Goal: Task Accomplishment & Management: Manage account settings

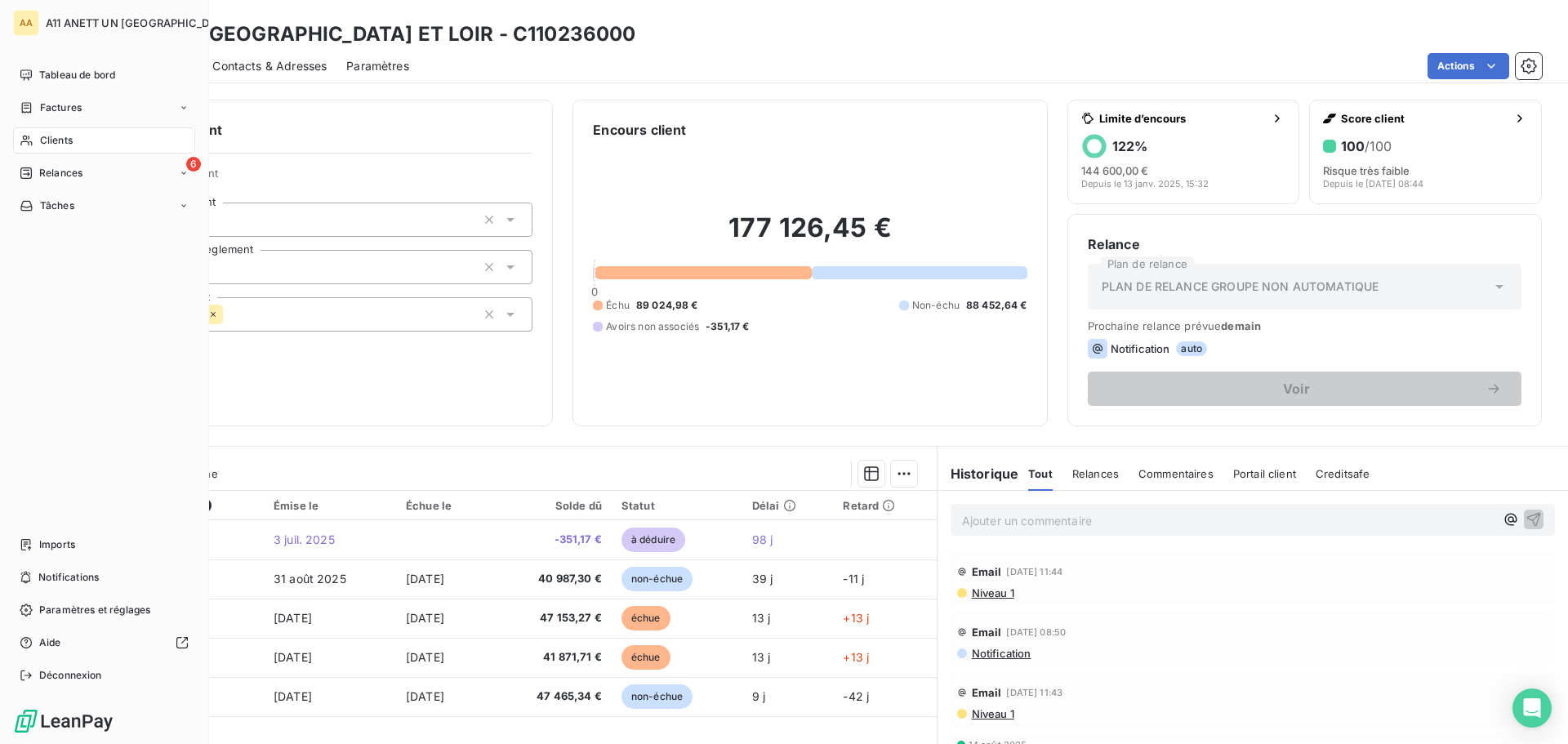
scroll to position [110, 0]
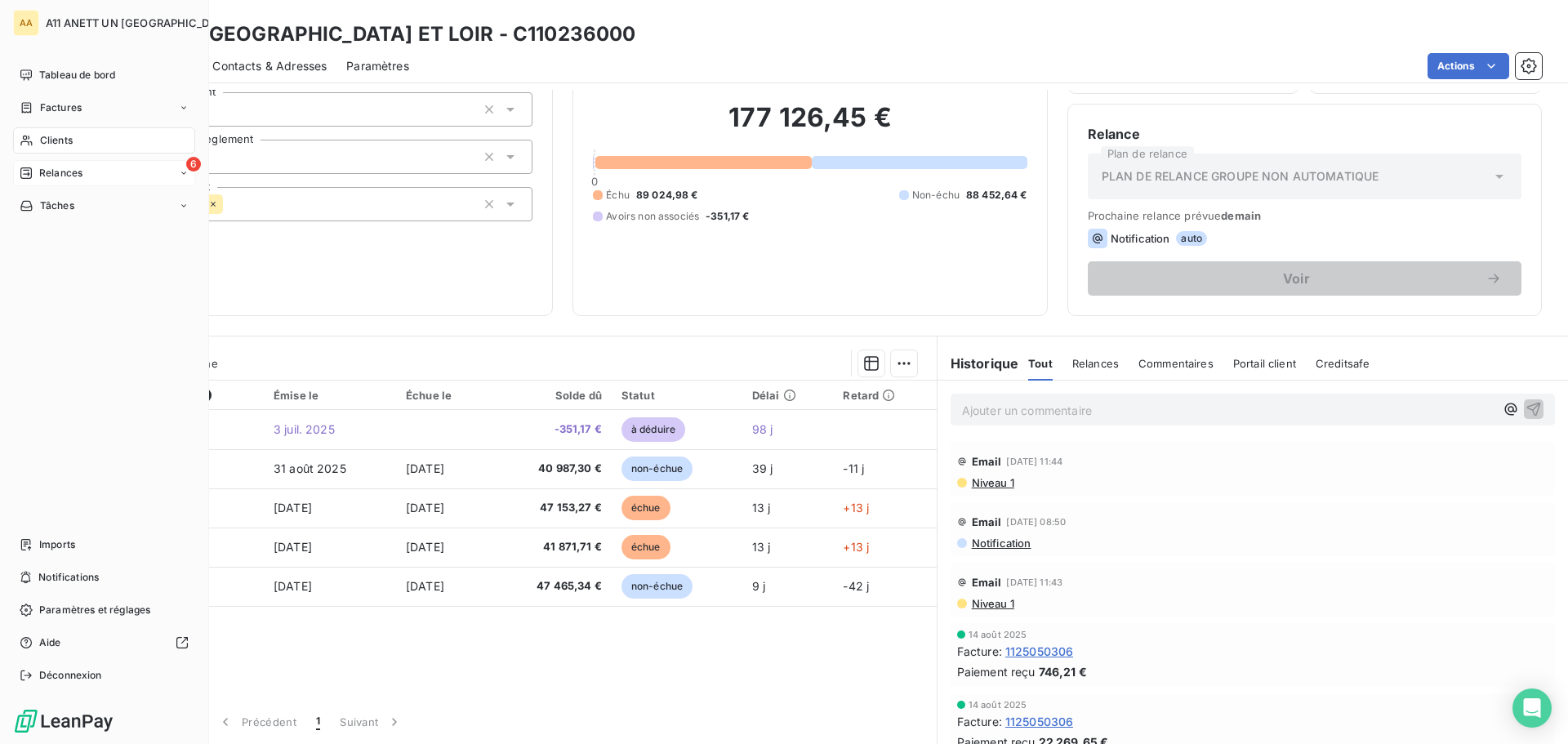
click at [76, 178] on span "Relances" at bounding box center [60, 173] width 43 height 14
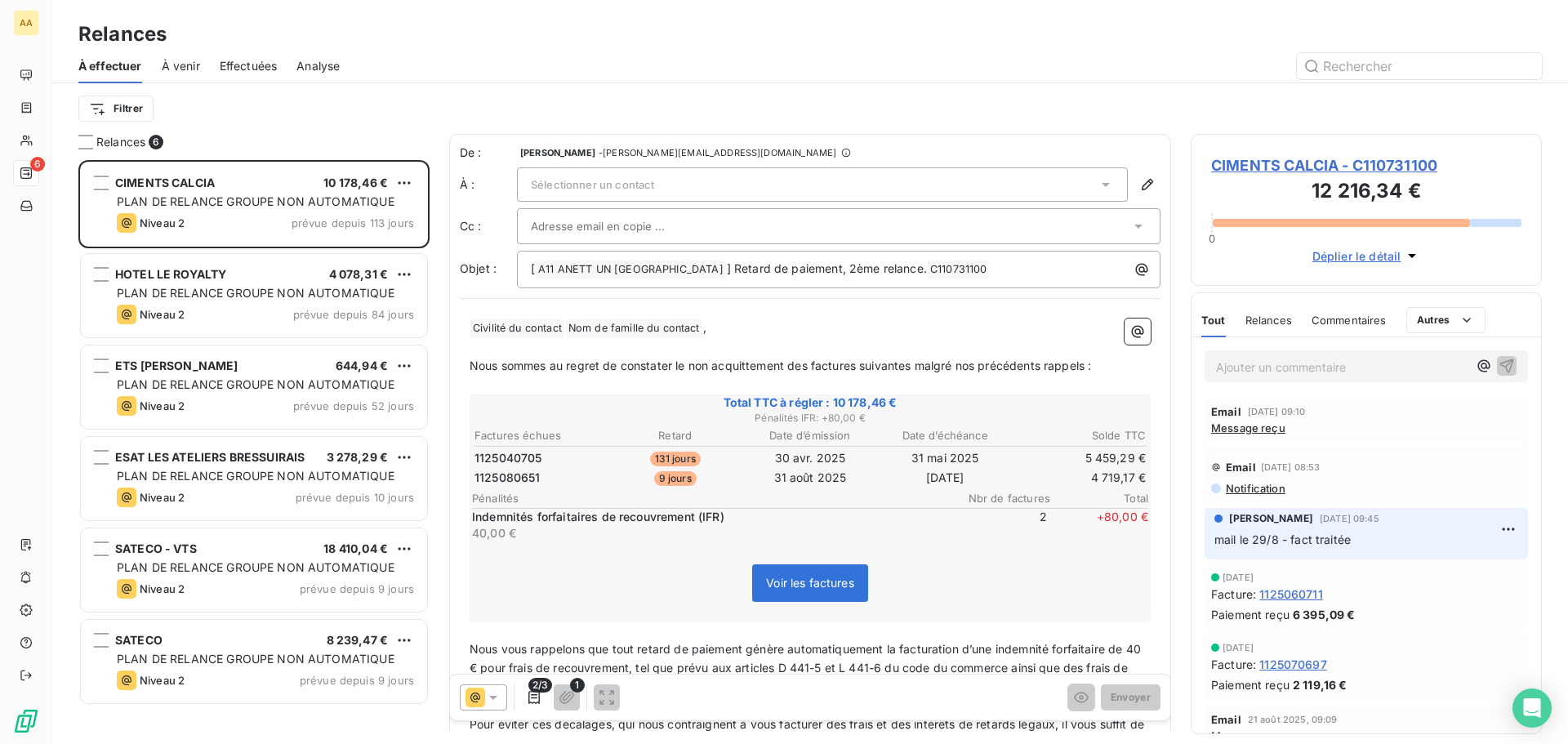
scroll to position [571, 339]
click at [244, 70] on span "Effectuées" at bounding box center [249, 66] width 58 height 16
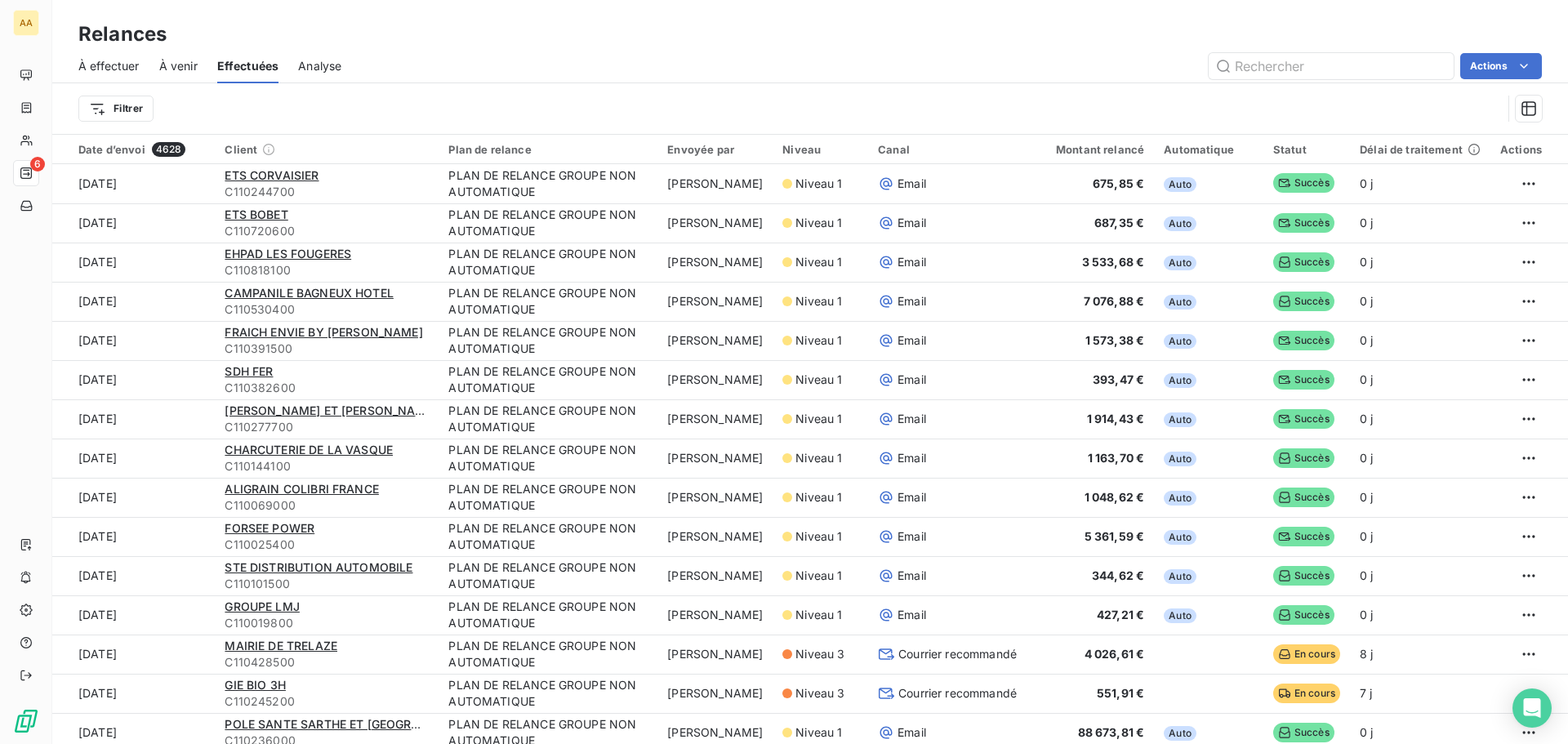
click at [101, 64] on span "À effectuer" at bounding box center [109, 66] width 61 height 16
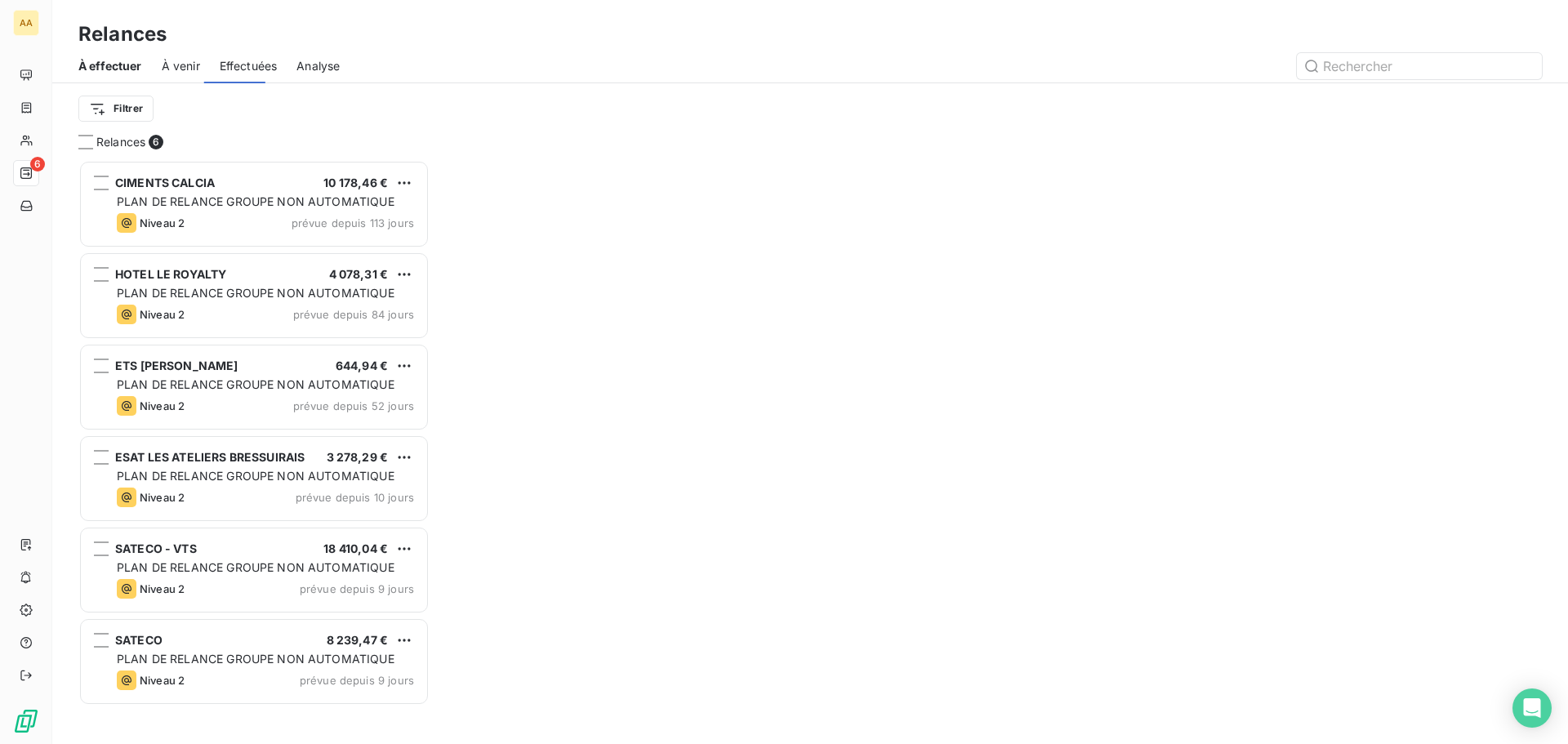
scroll to position [571, 339]
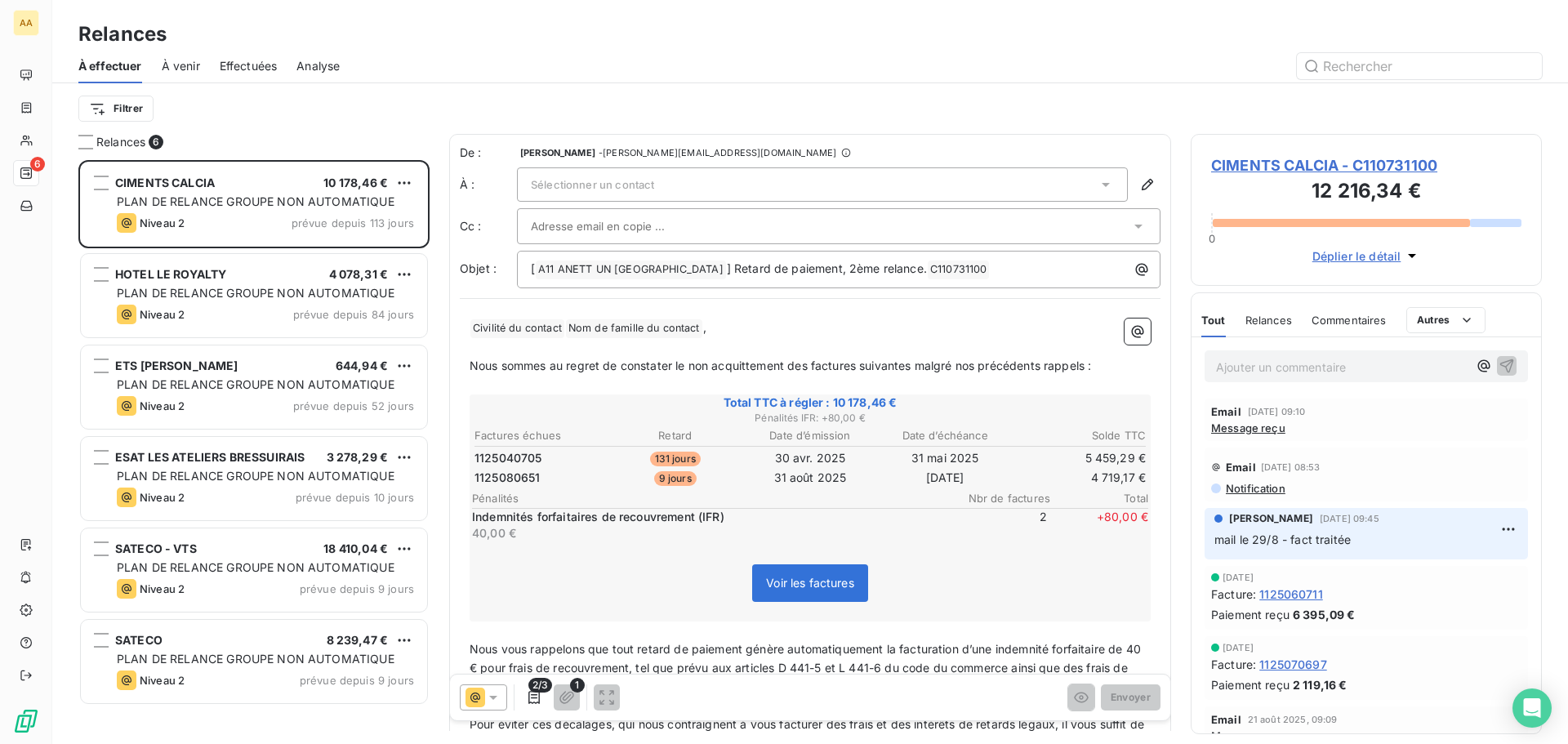
click at [176, 62] on span "À venir" at bounding box center [181, 66] width 38 height 16
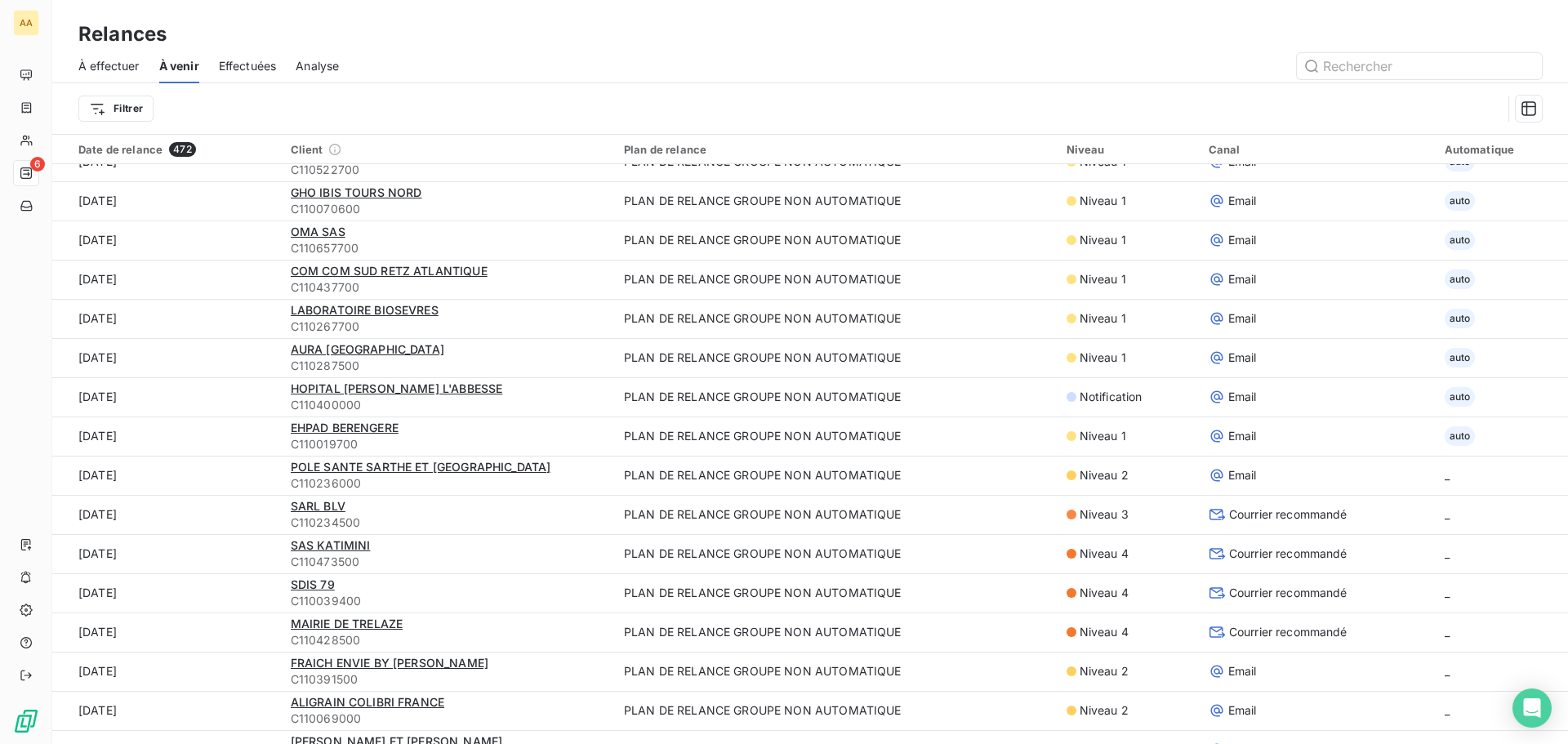
scroll to position [1306, 0]
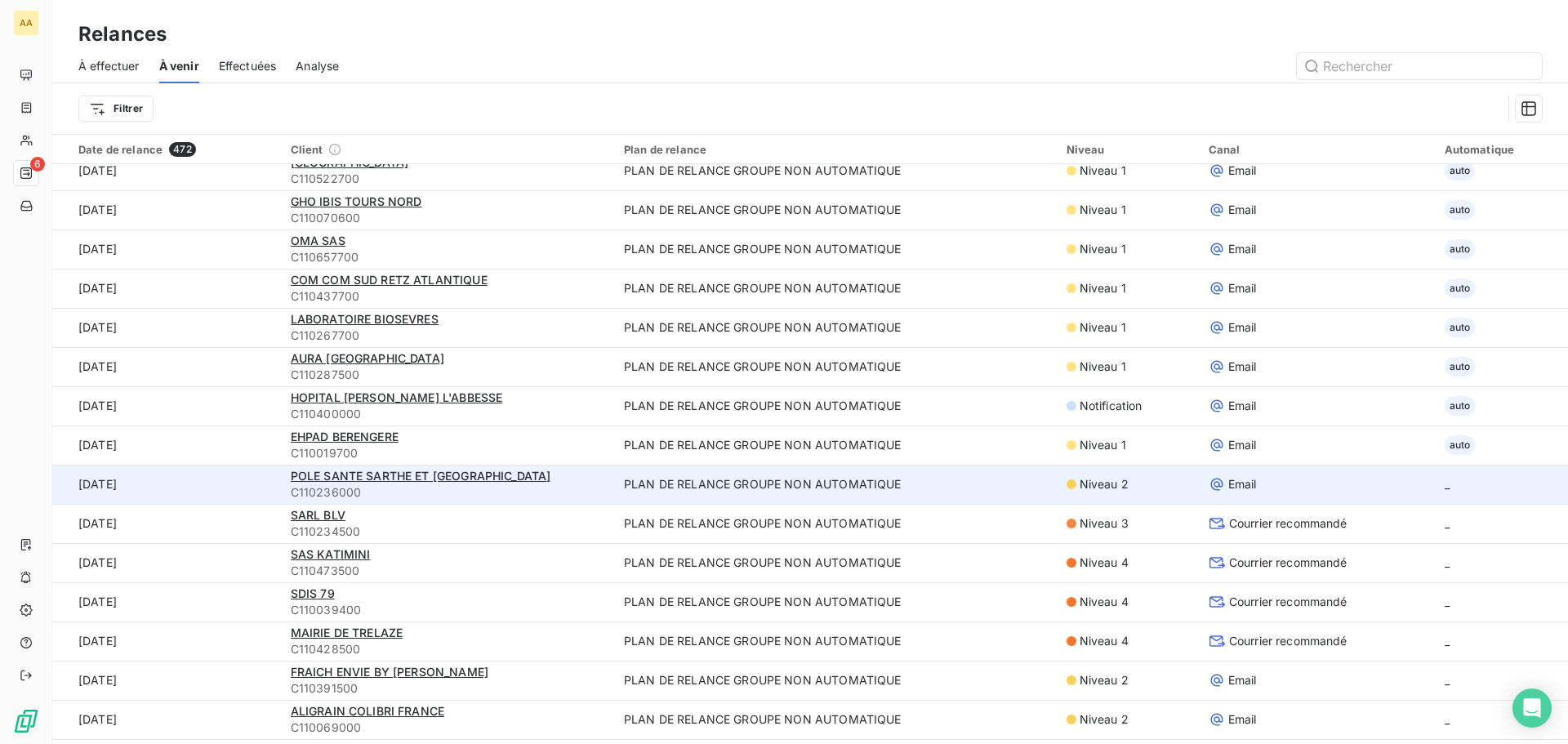
click at [338, 484] on span "C110236000" at bounding box center [447, 492] width 313 height 16
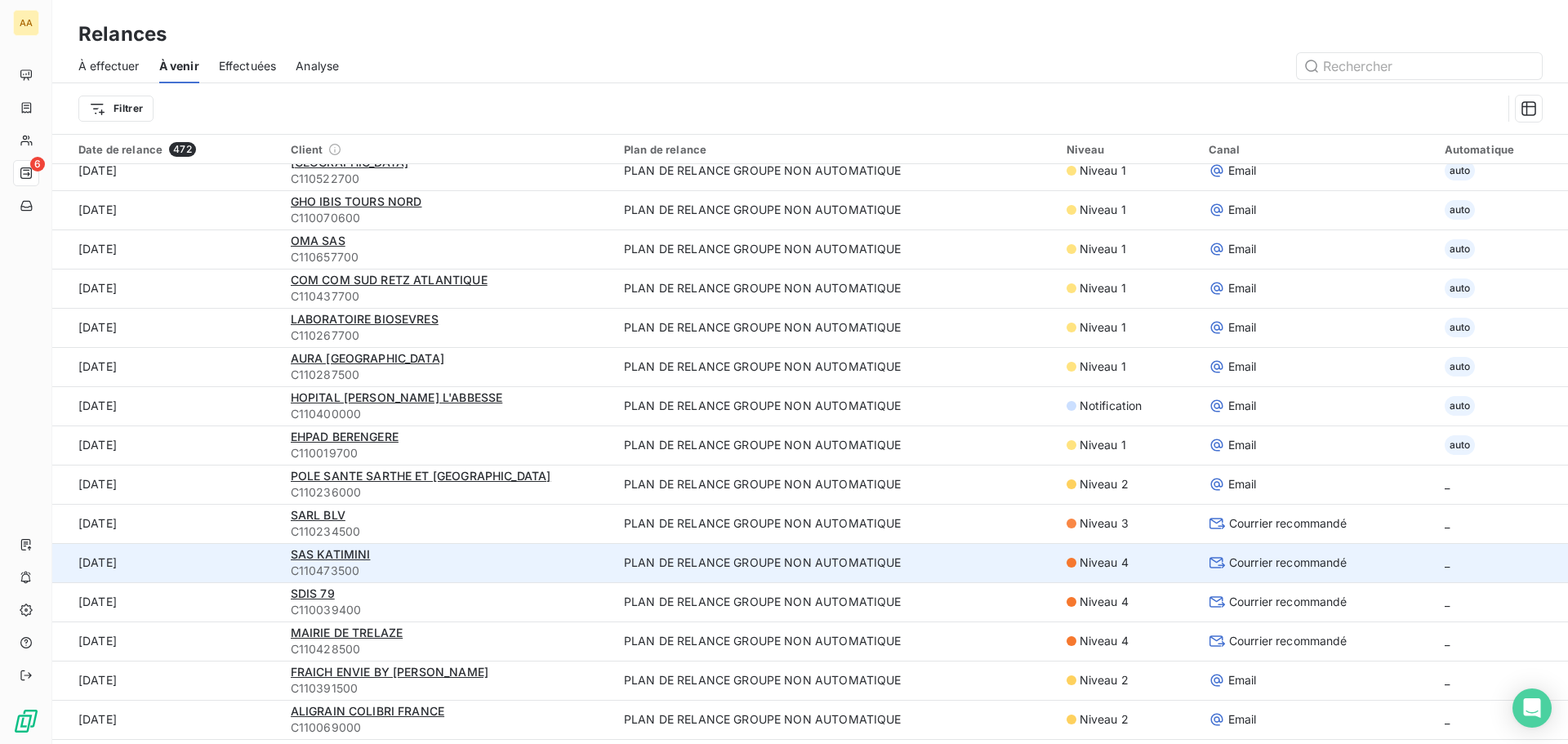
drag, startPoint x: 320, startPoint y: 558, endPoint x: 112, endPoint y: 566, distance: 208.2
click at [112, 566] on td "[DATE]" at bounding box center [166, 563] width 229 height 39
click at [302, 555] on span "SAS KATIMINI" at bounding box center [330, 554] width 80 height 14
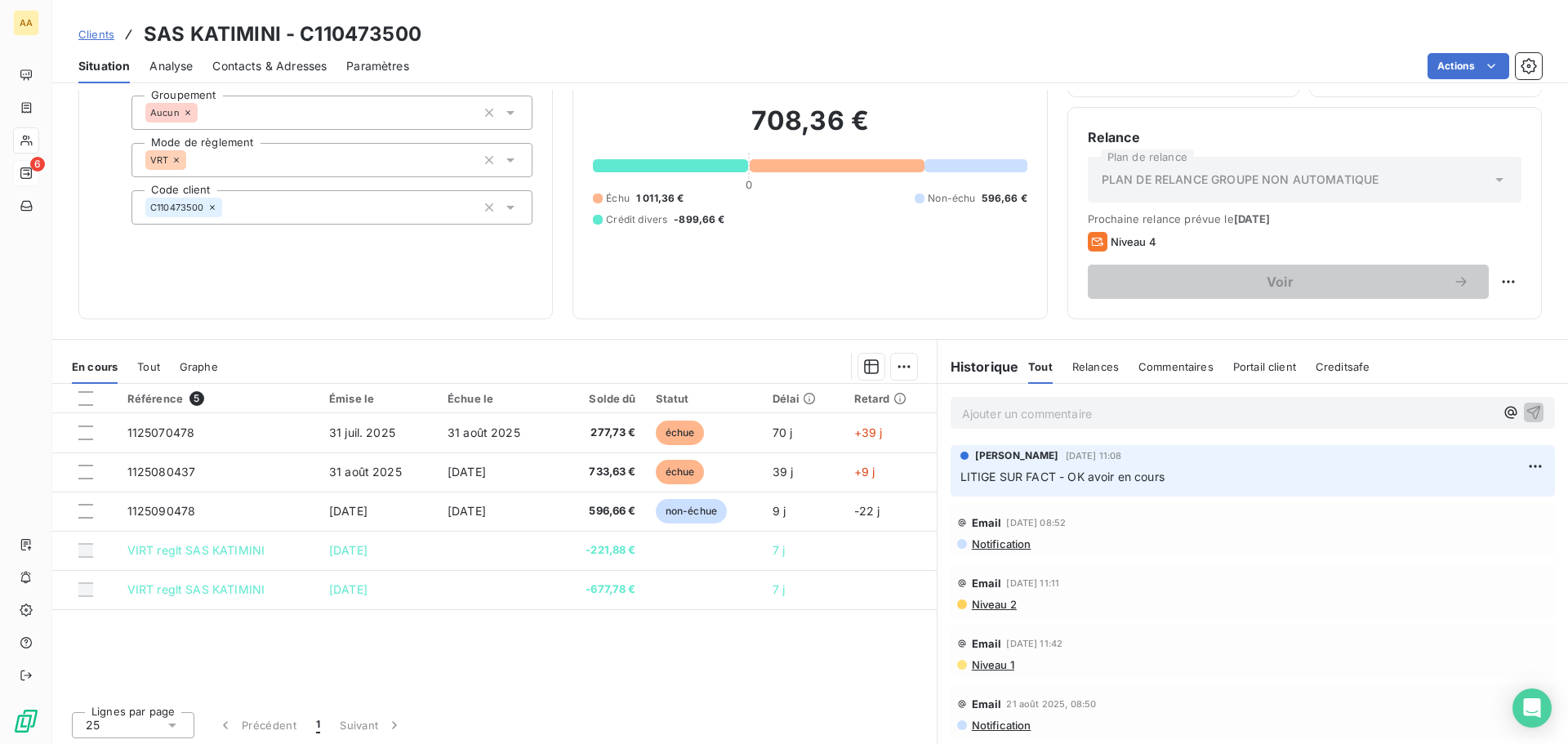
scroll to position [110, 0]
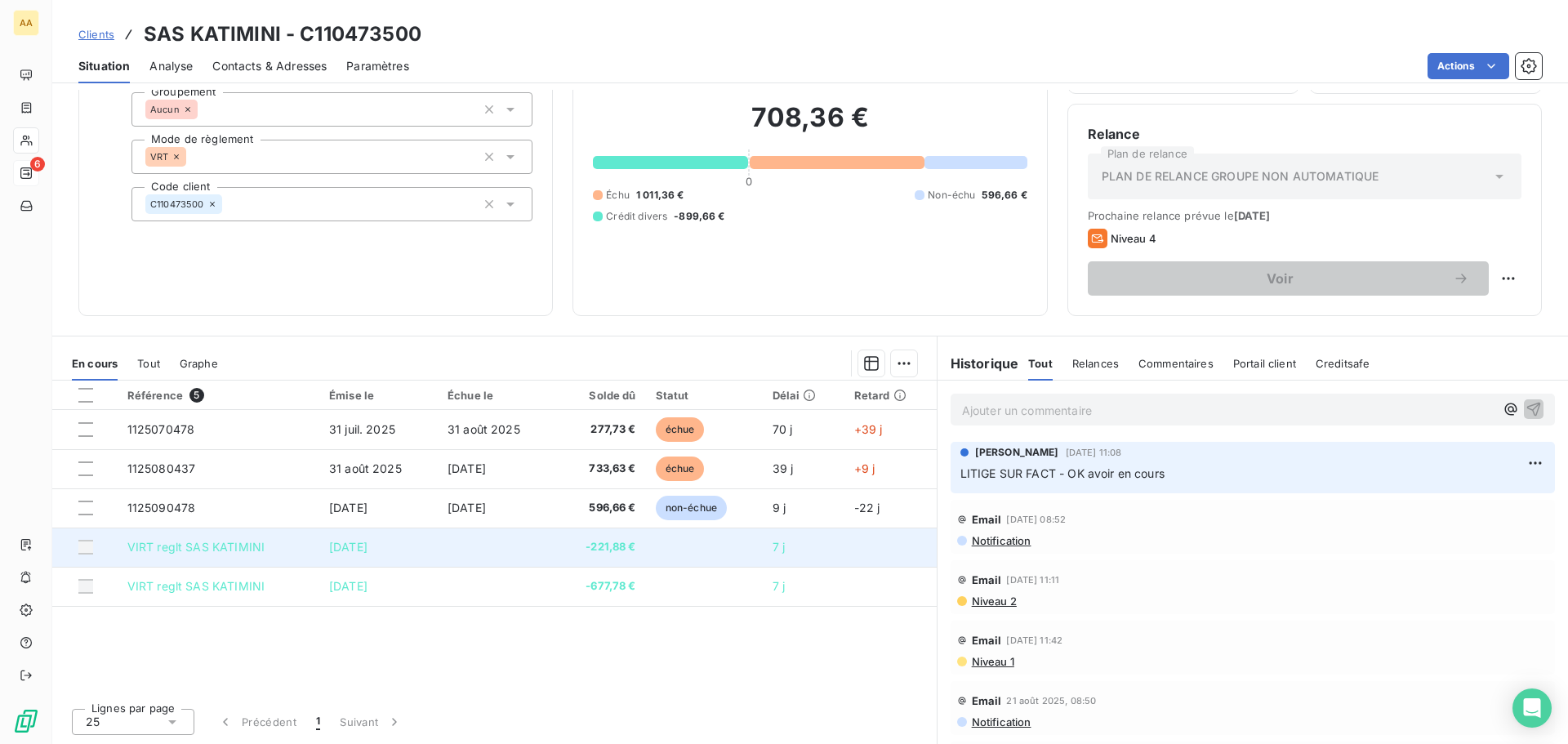
click at [86, 550] on div at bounding box center [85, 547] width 14 height 14
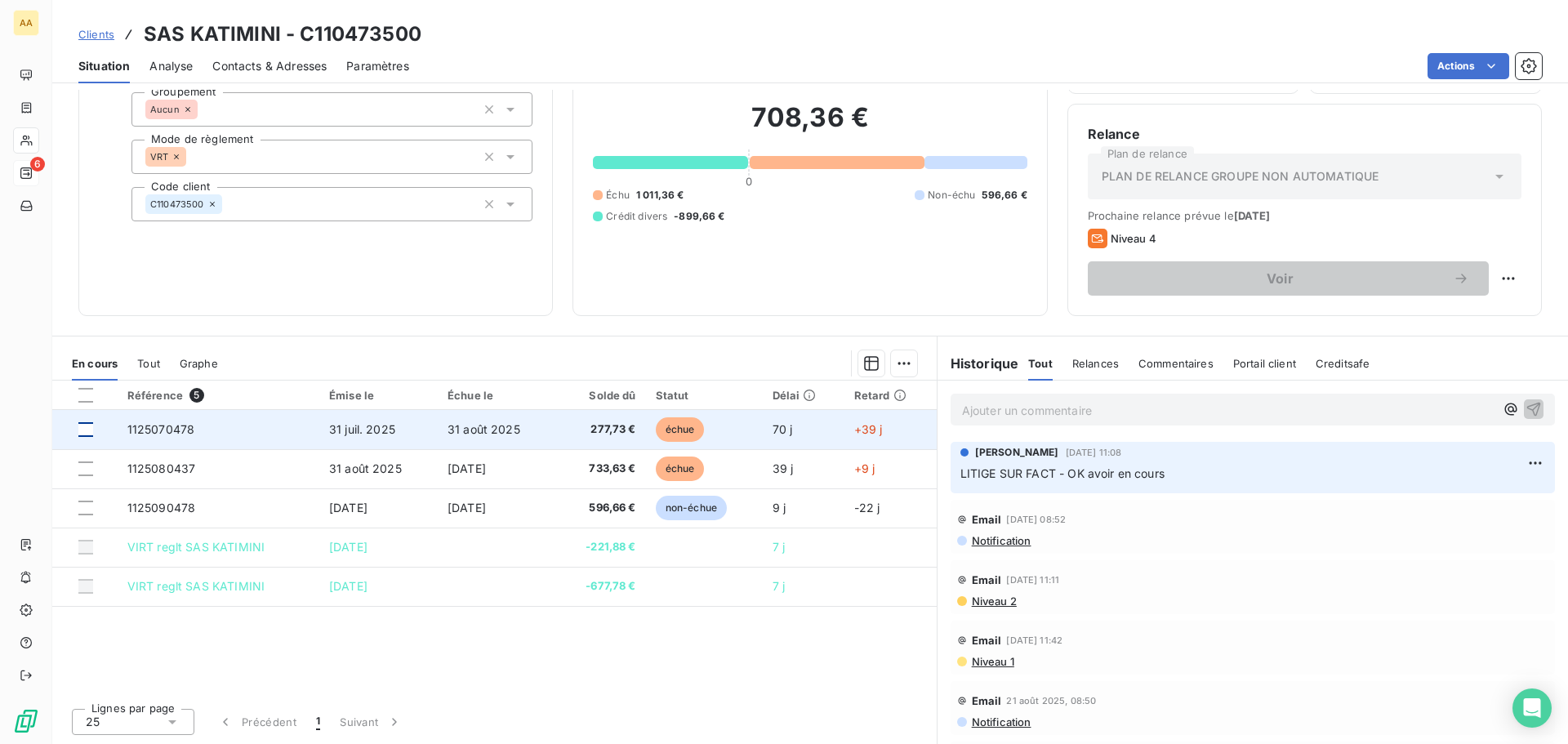
click at [84, 432] on div at bounding box center [85, 429] width 14 height 14
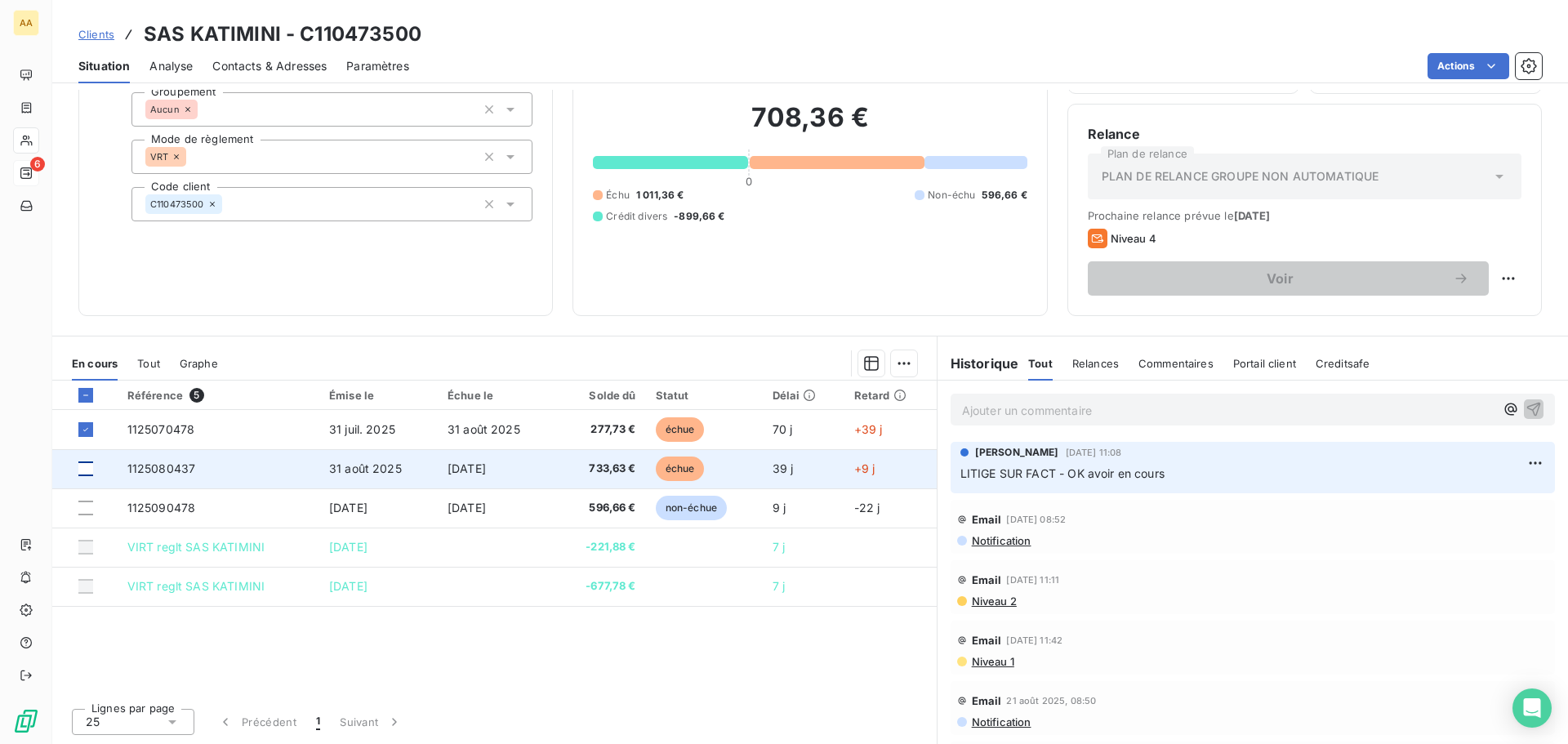
click at [83, 471] on div at bounding box center [85, 468] width 14 height 14
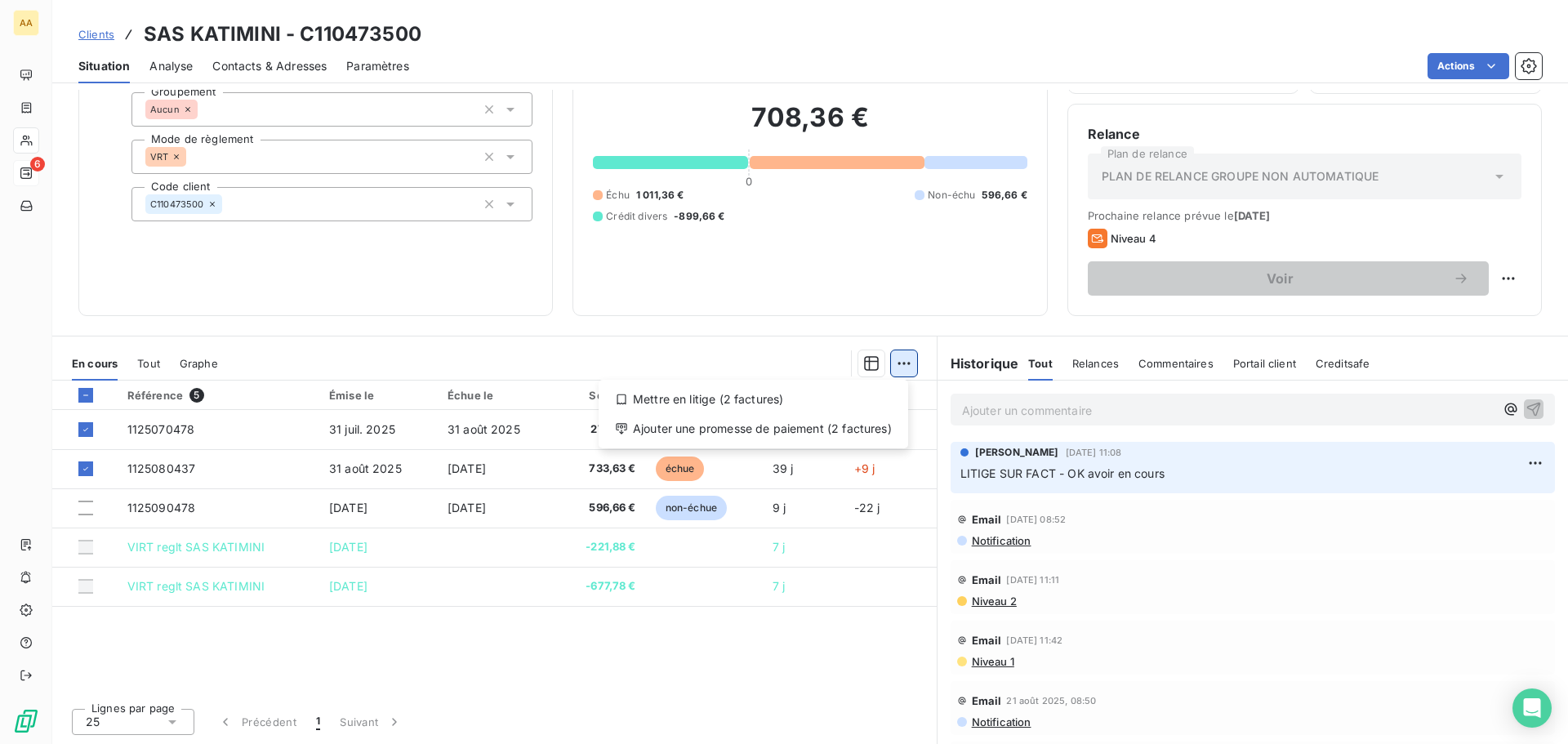
click at [905, 365] on html "AA 6 Clients SAS KATIMINI - C110473500 Situation Analyse Contacts & Adresses Pa…" at bounding box center [784, 372] width 1568 height 744
click at [847, 430] on div "Ajouter une promesse de paiement (2 factures)" at bounding box center [754, 428] width 296 height 26
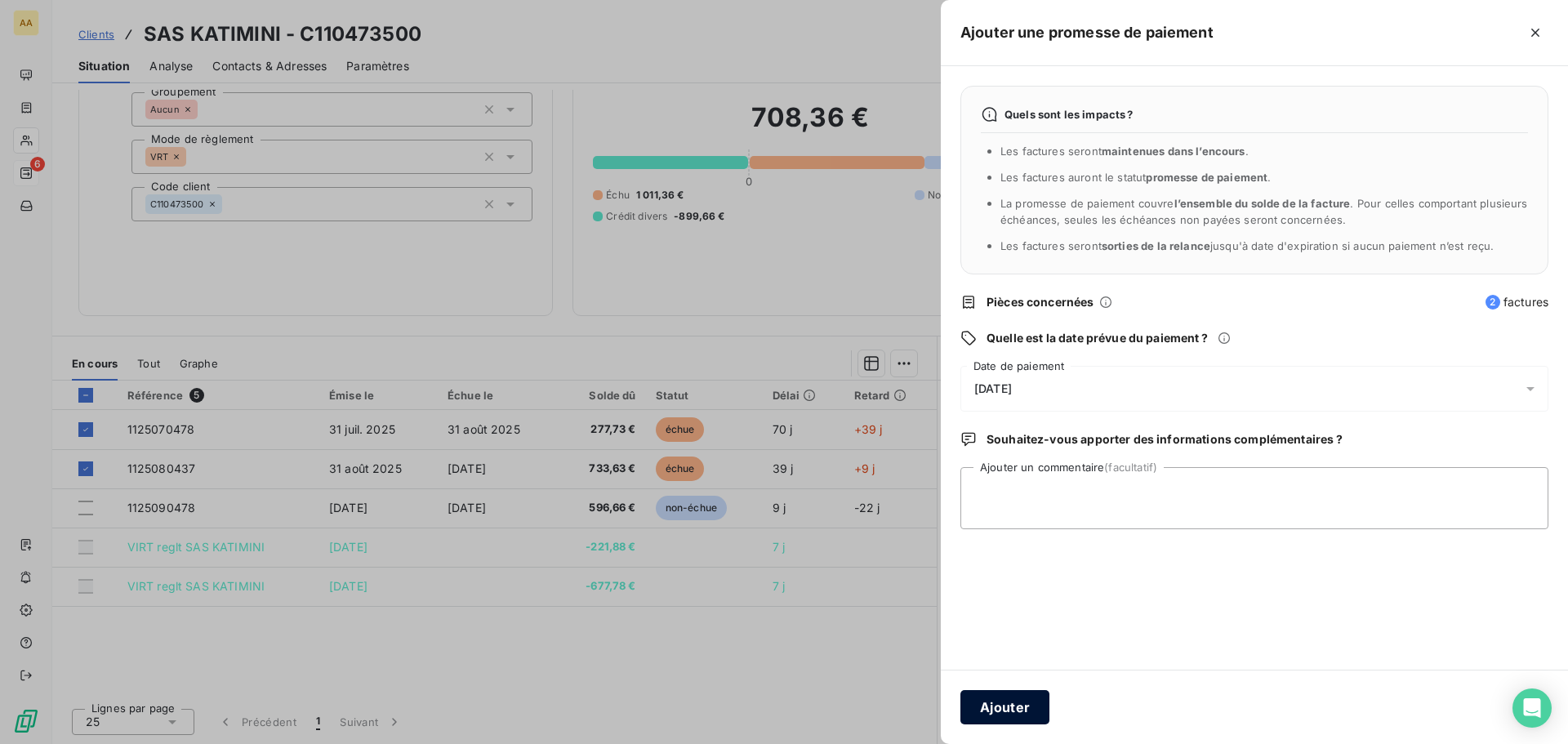
click at [1007, 706] on button "Ajouter" at bounding box center [1005, 707] width 89 height 34
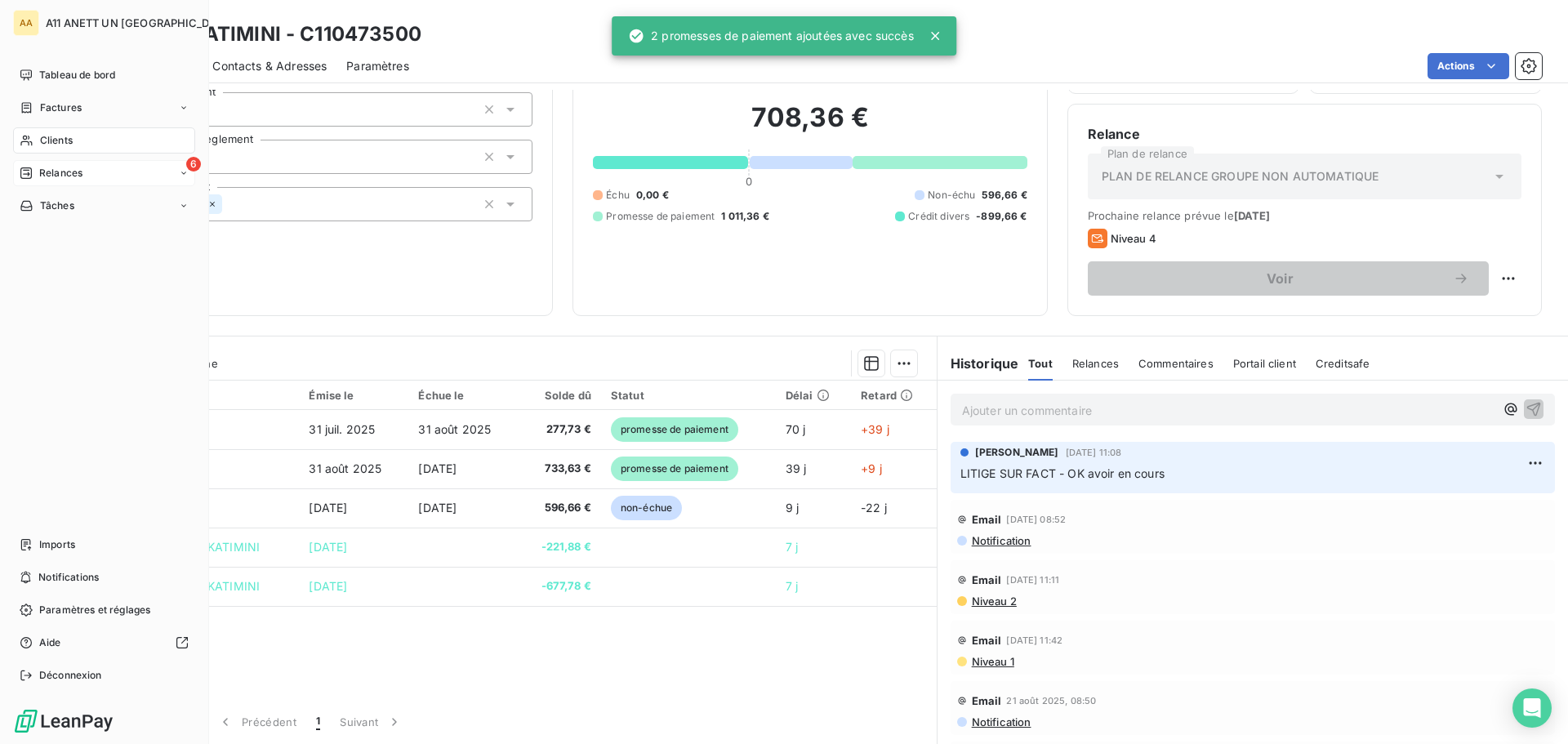
click at [55, 169] on span "Relances" at bounding box center [60, 173] width 43 height 14
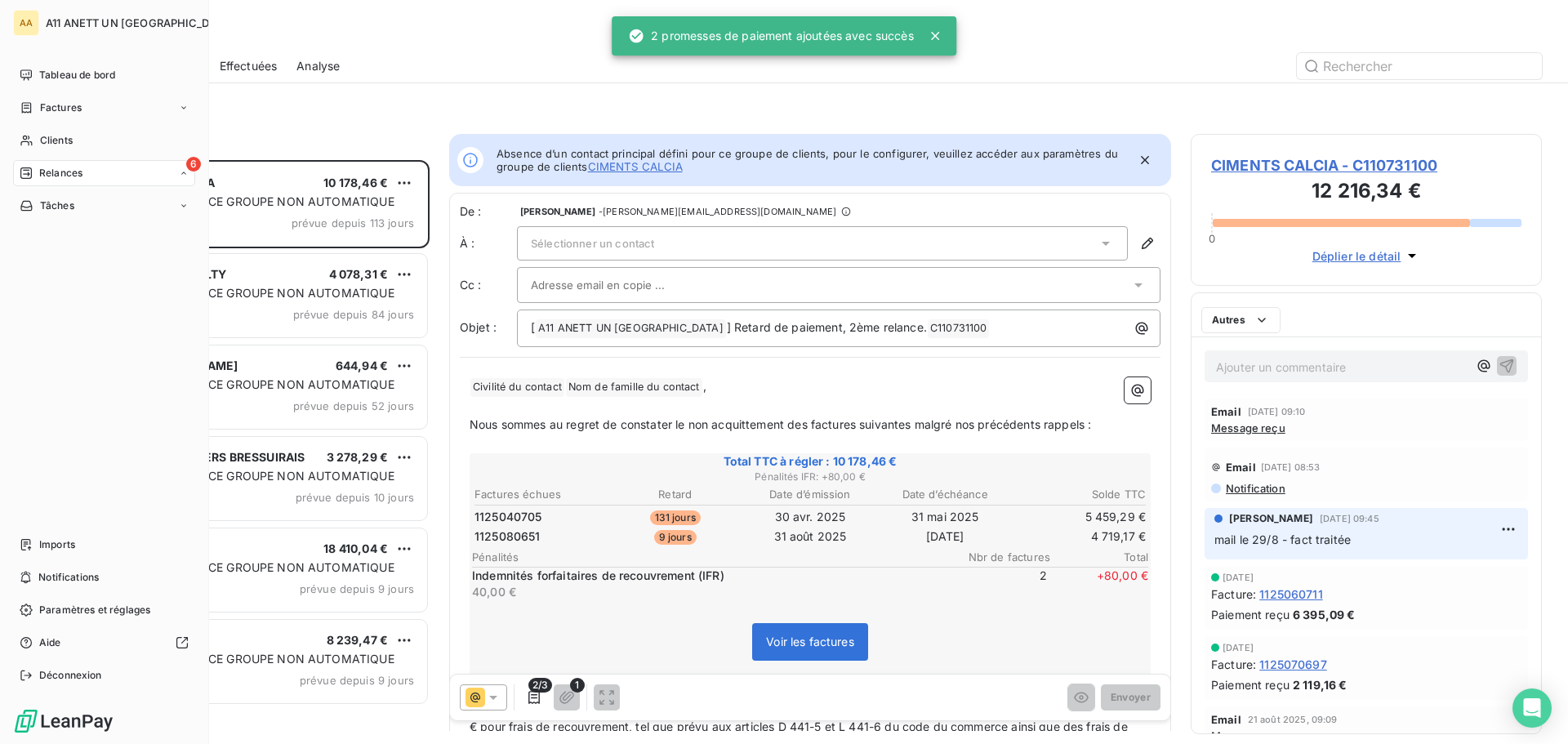
scroll to position [571, 339]
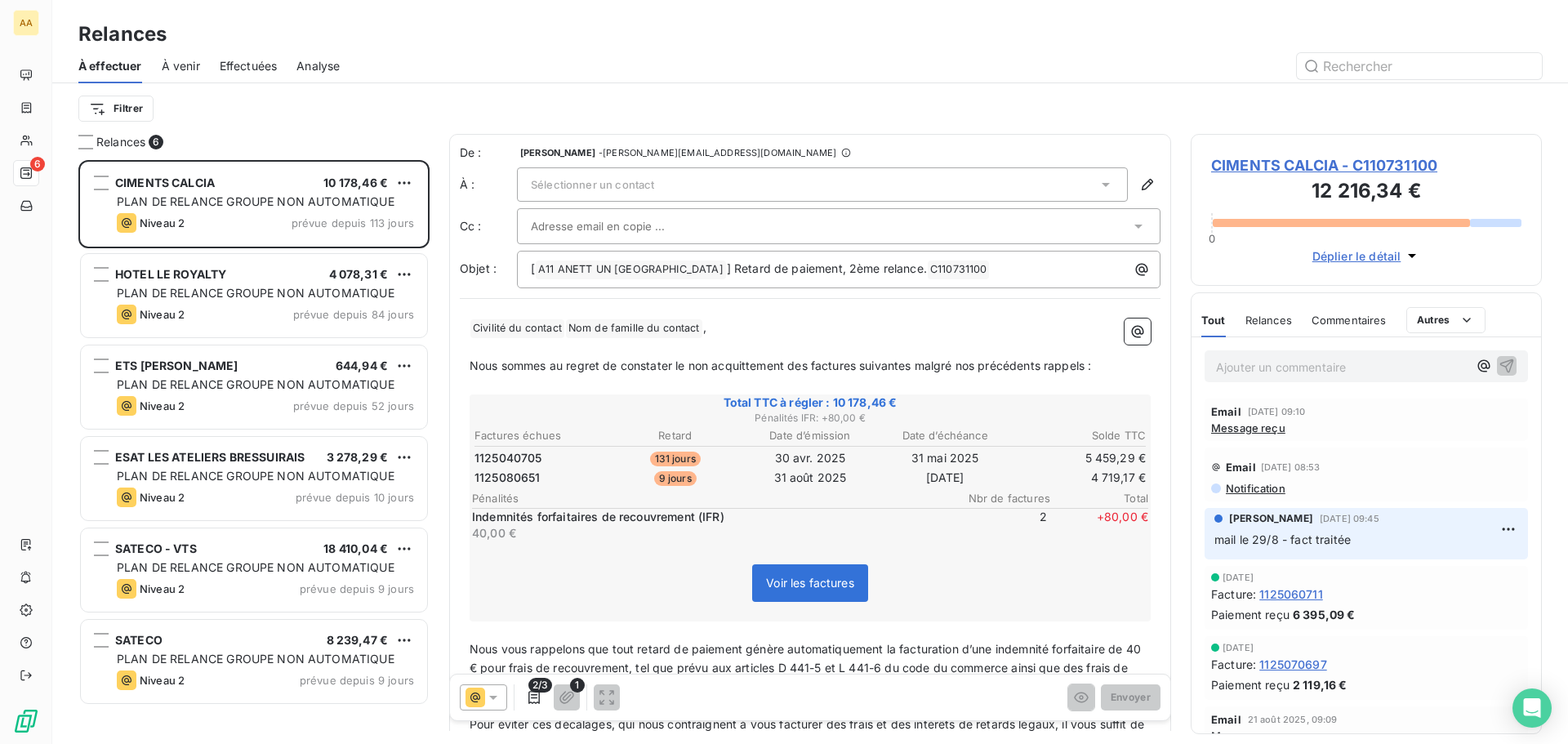
click at [185, 66] on span "À venir" at bounding box center [181, 66] width 38 height 16
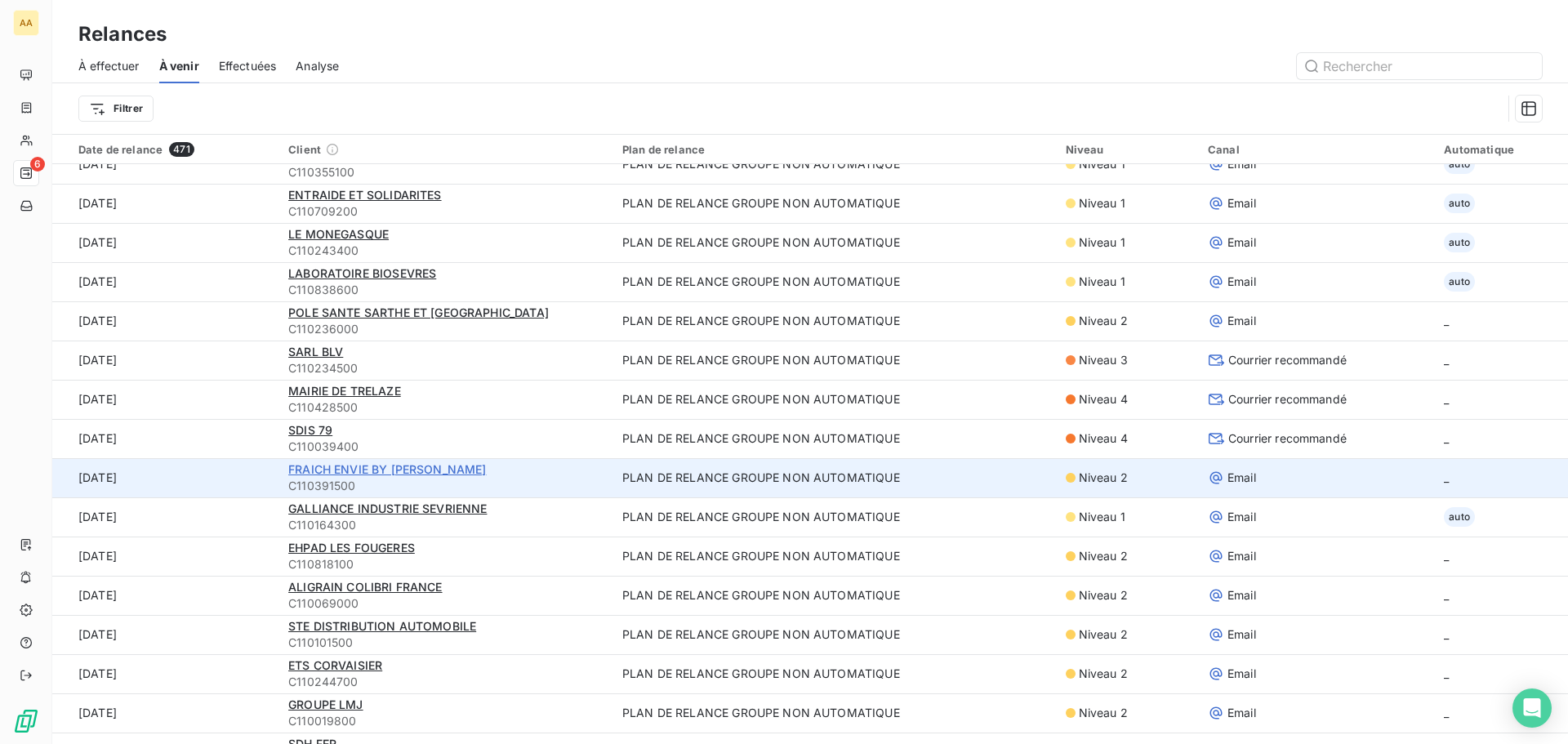
scroll to position [1551, 0]
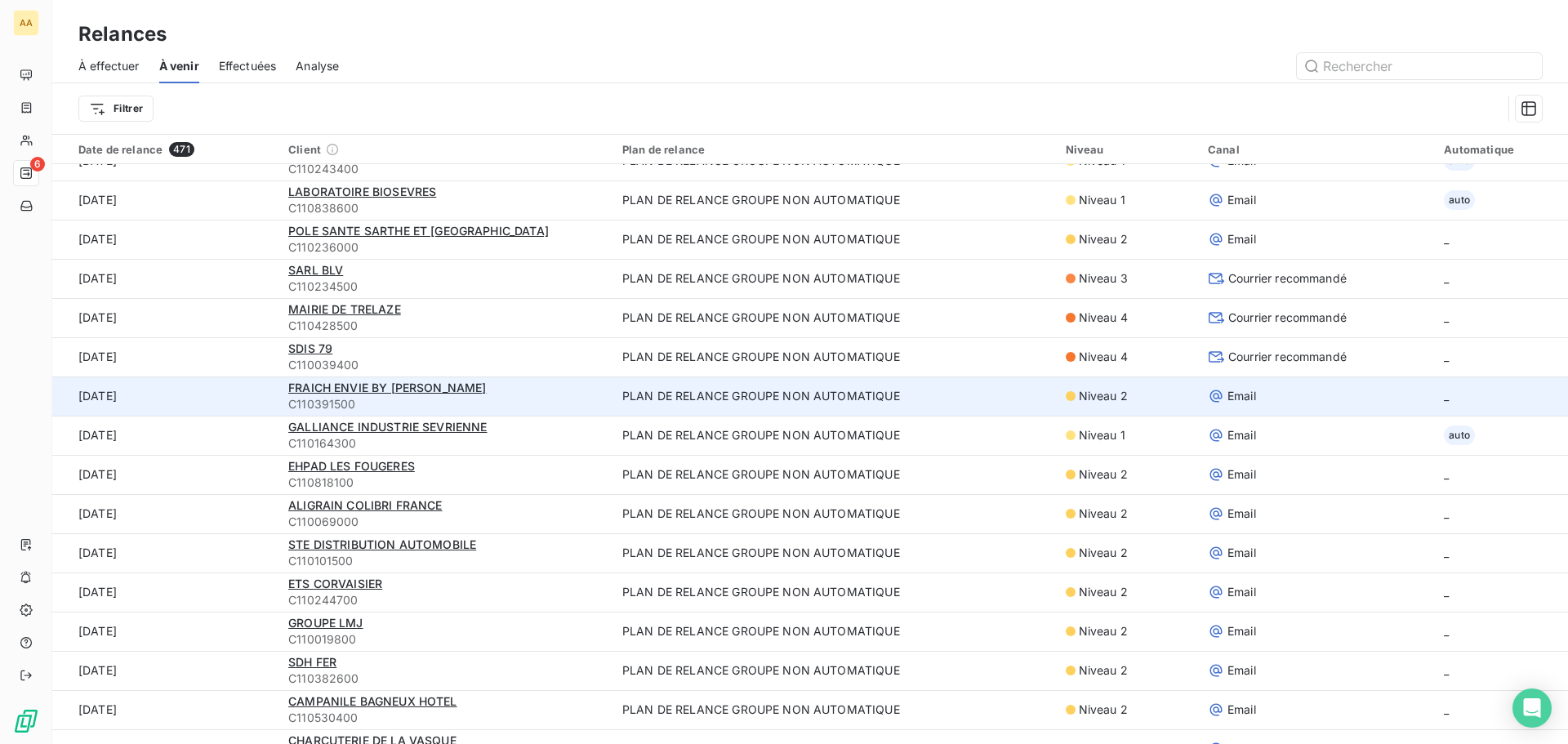
click at [370, 398] on span "C110391500" at bounding box center [445, 403] width 314 height 16
click at [381, 383] on span "FRAICH ENVIE BY [PERSON_NAME]" at bounding box center [388, 387] width 198 height 14
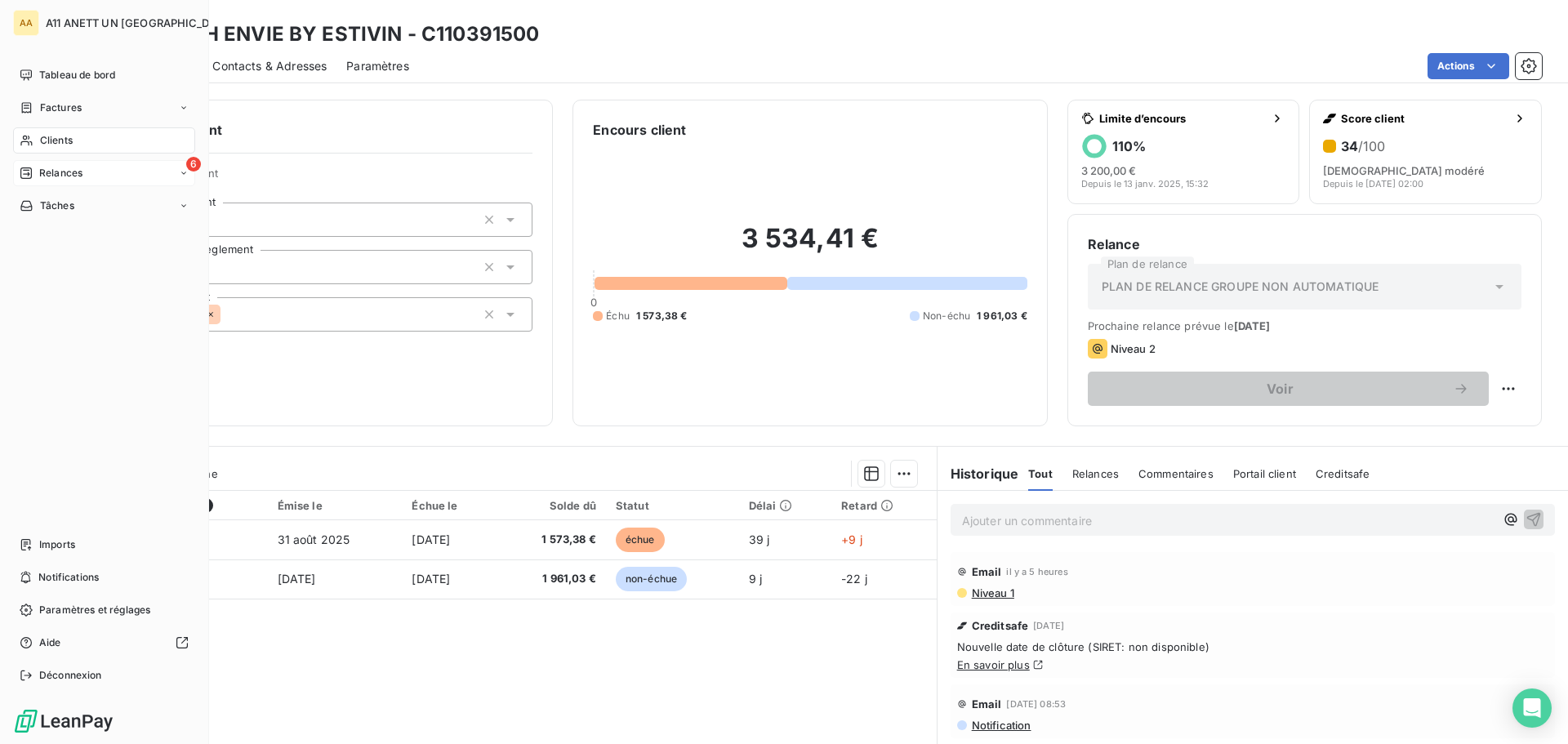
click at [55, 146] on span "Clients" at bounding box center [56, 140] width 32 height 14
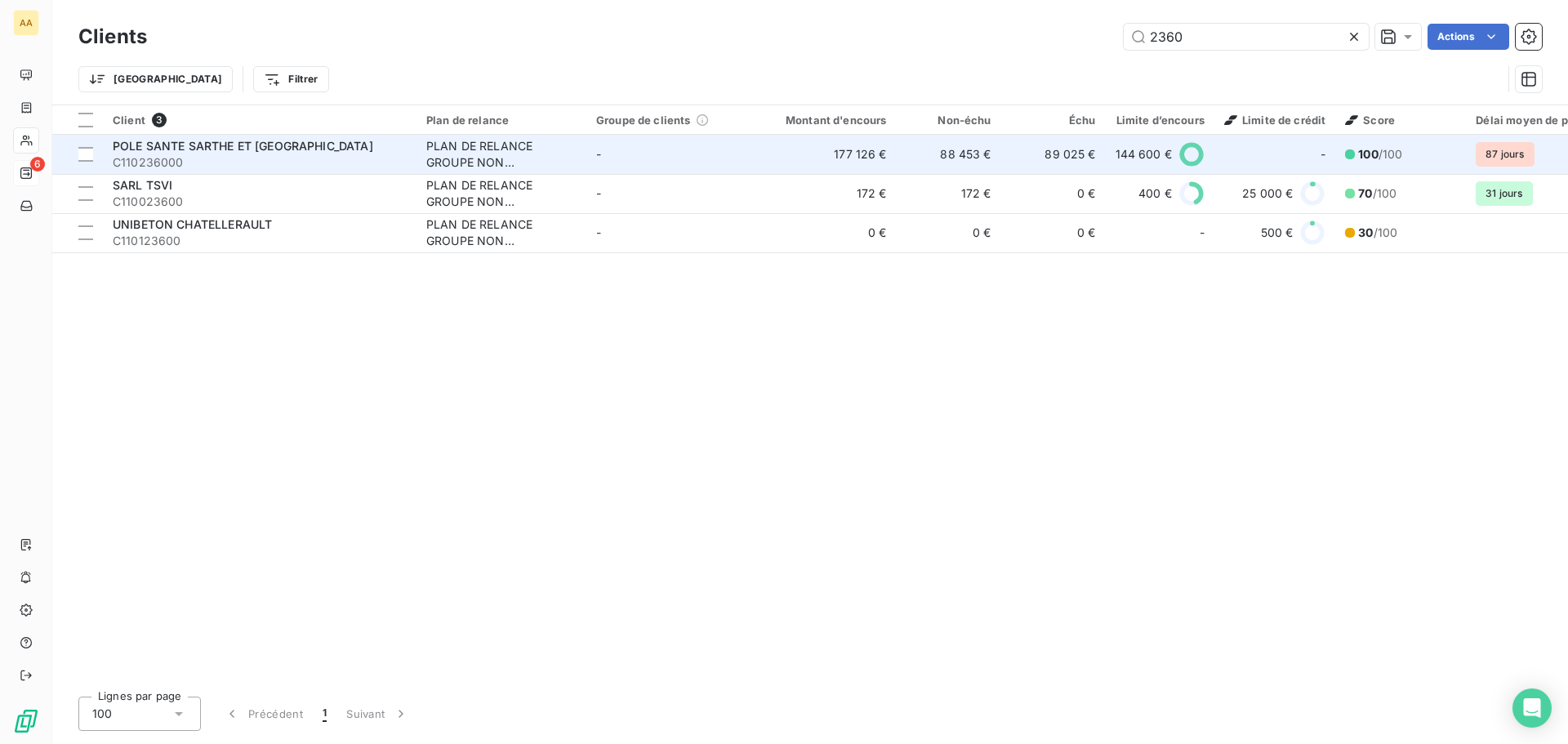
click at [1156, 158] on span "144 600 €" at bounding box center [1144, 154] width 56 height 16
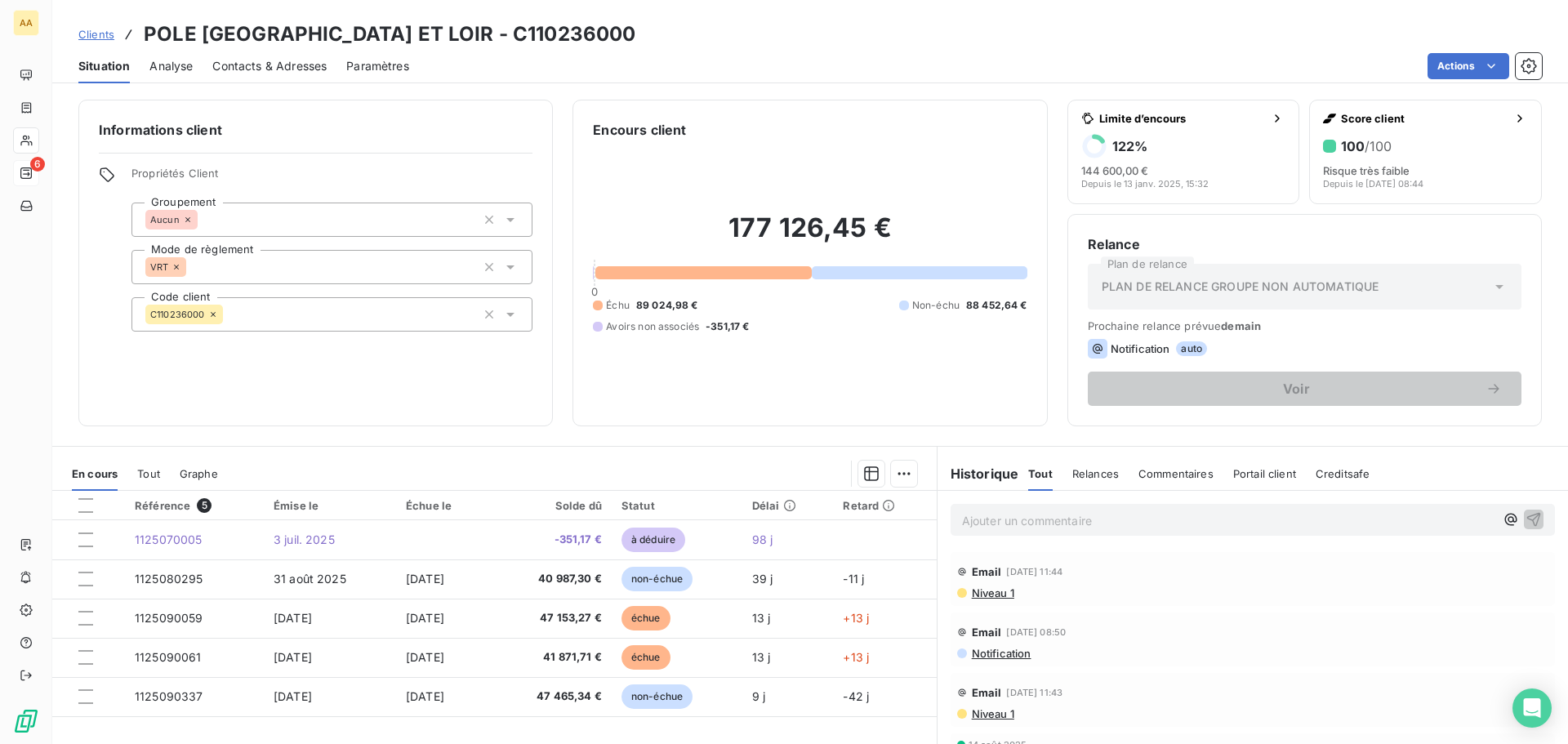
click at [1153, 156] on div "122 %" at bounding box center [1184, 146] width 205 height 26
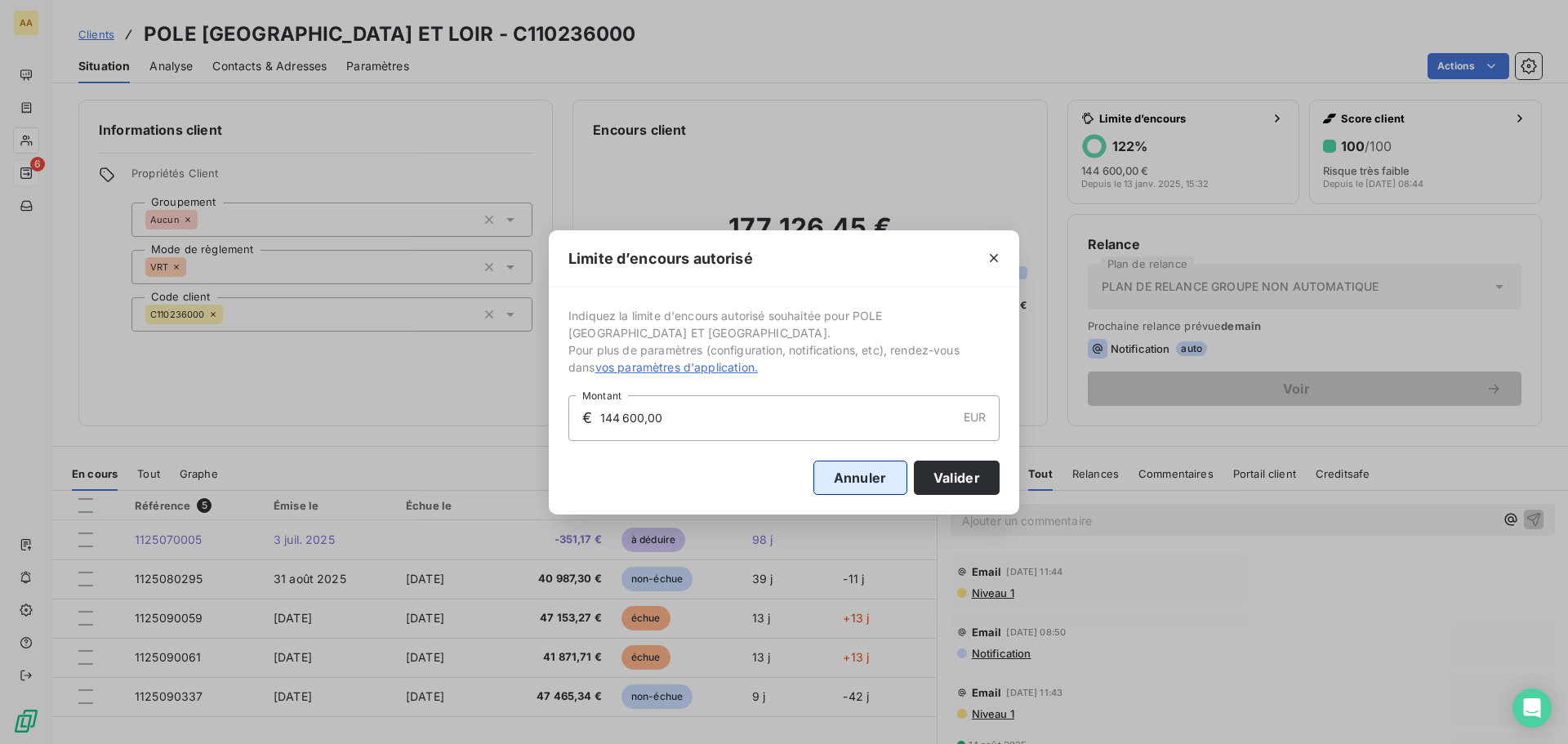
click at [860, 478] on button "Annuler" at bounding box center [860, 478] width 94 height 34
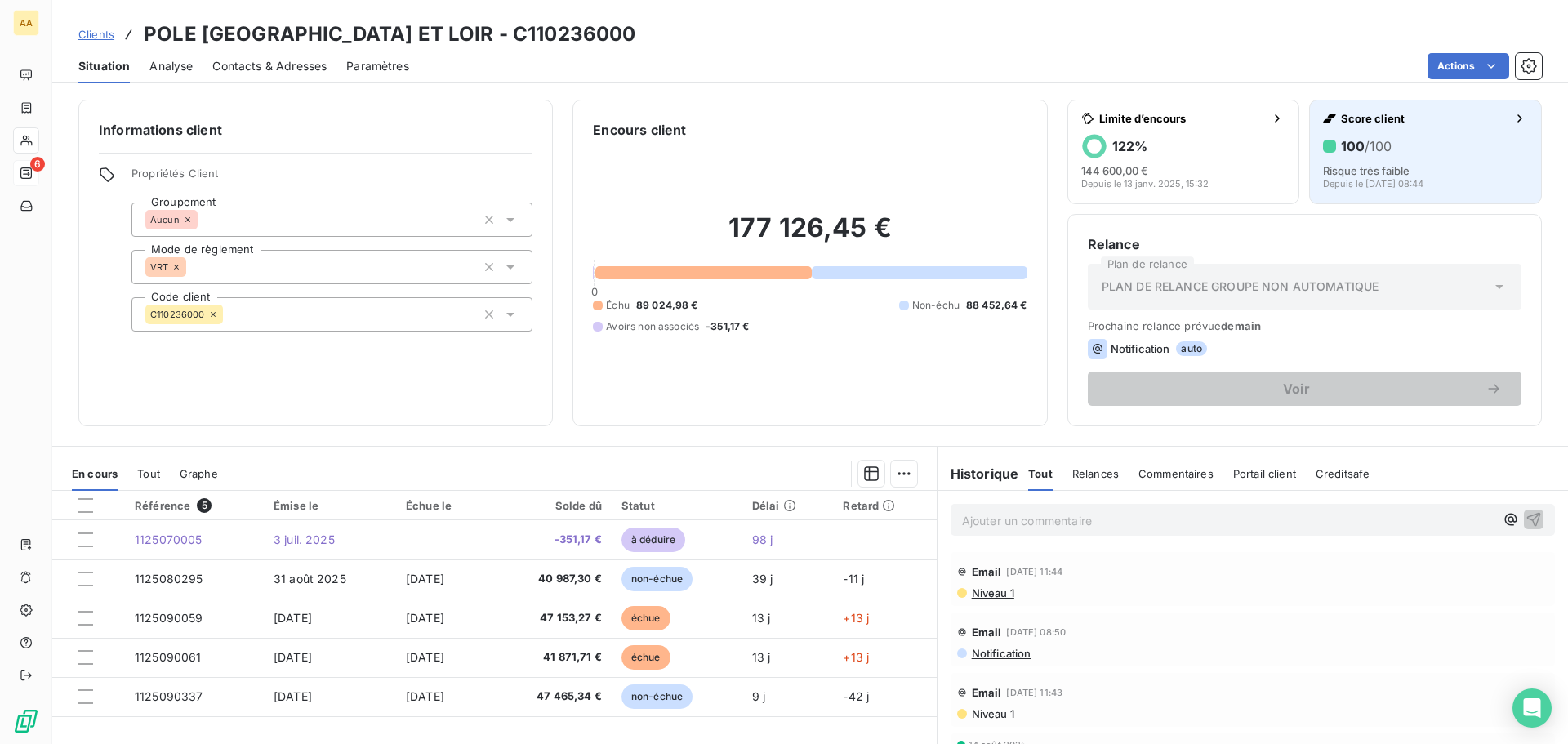
click at [1512, 116] on icon "button" at bounding box center [1519, 117] width 16 height 16
